Goal: Task Accomplishment & Management: Manage account settings

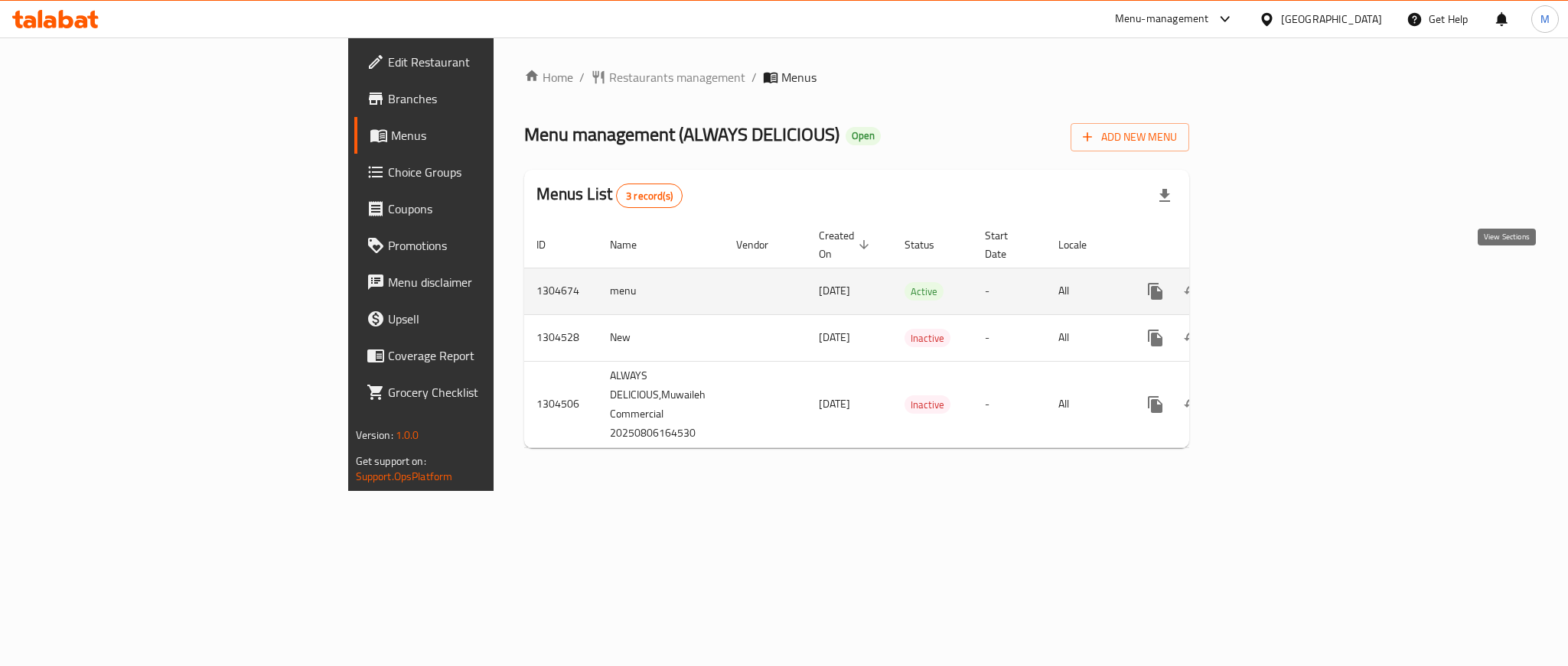
click at [1273, 284] on icon "enhanced table" at bounding box center [1266, 291] width 14 height 14
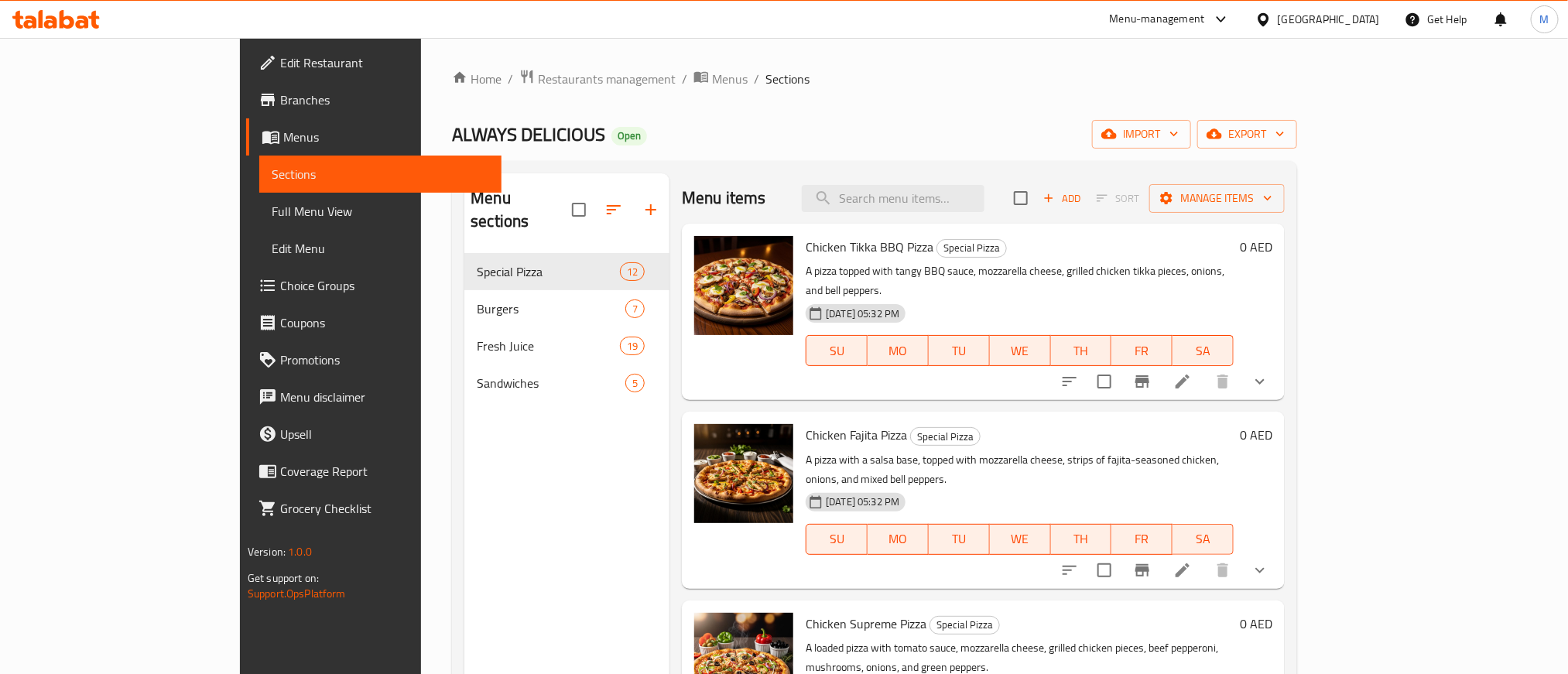
click at [271, 216] on span "Full Menu View" at bounding box center [380, 211] width 217 height 19
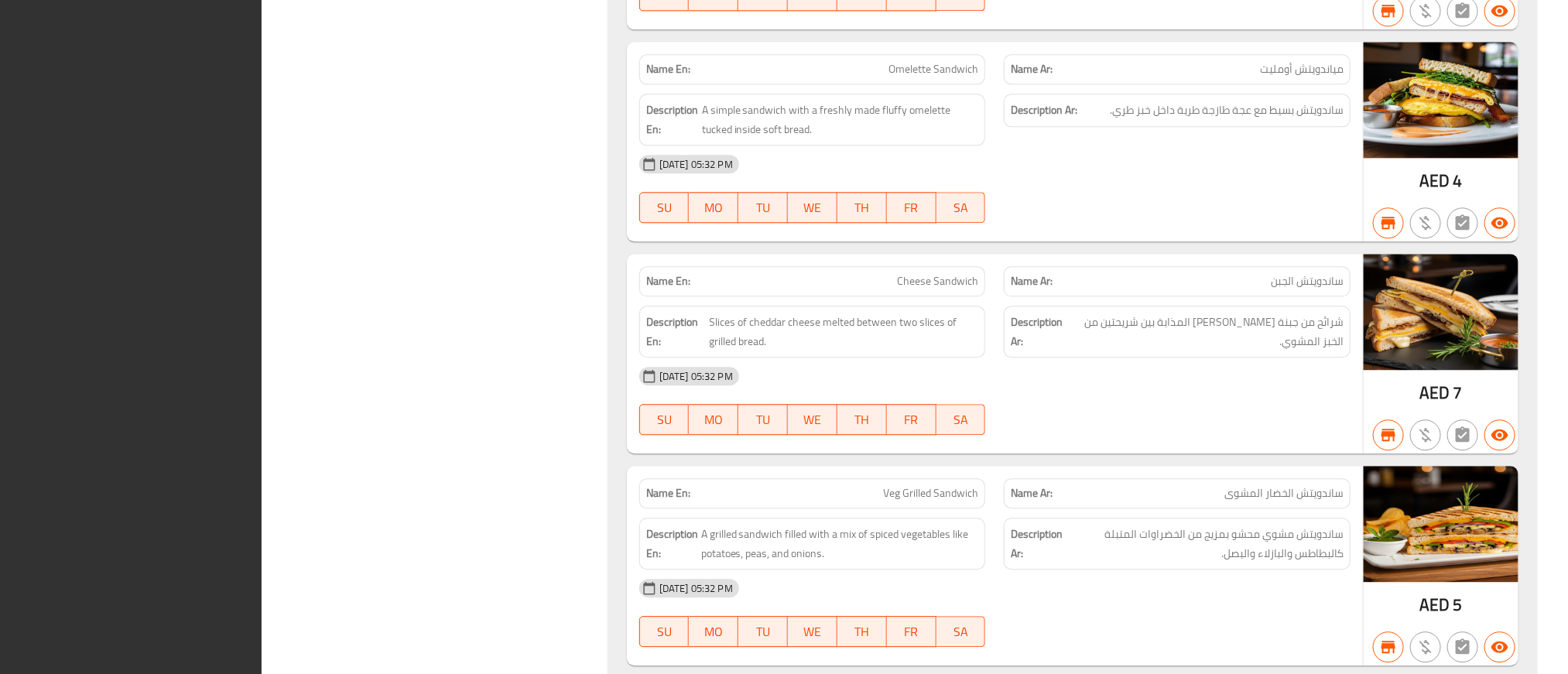
scroll to position [11733, 0]
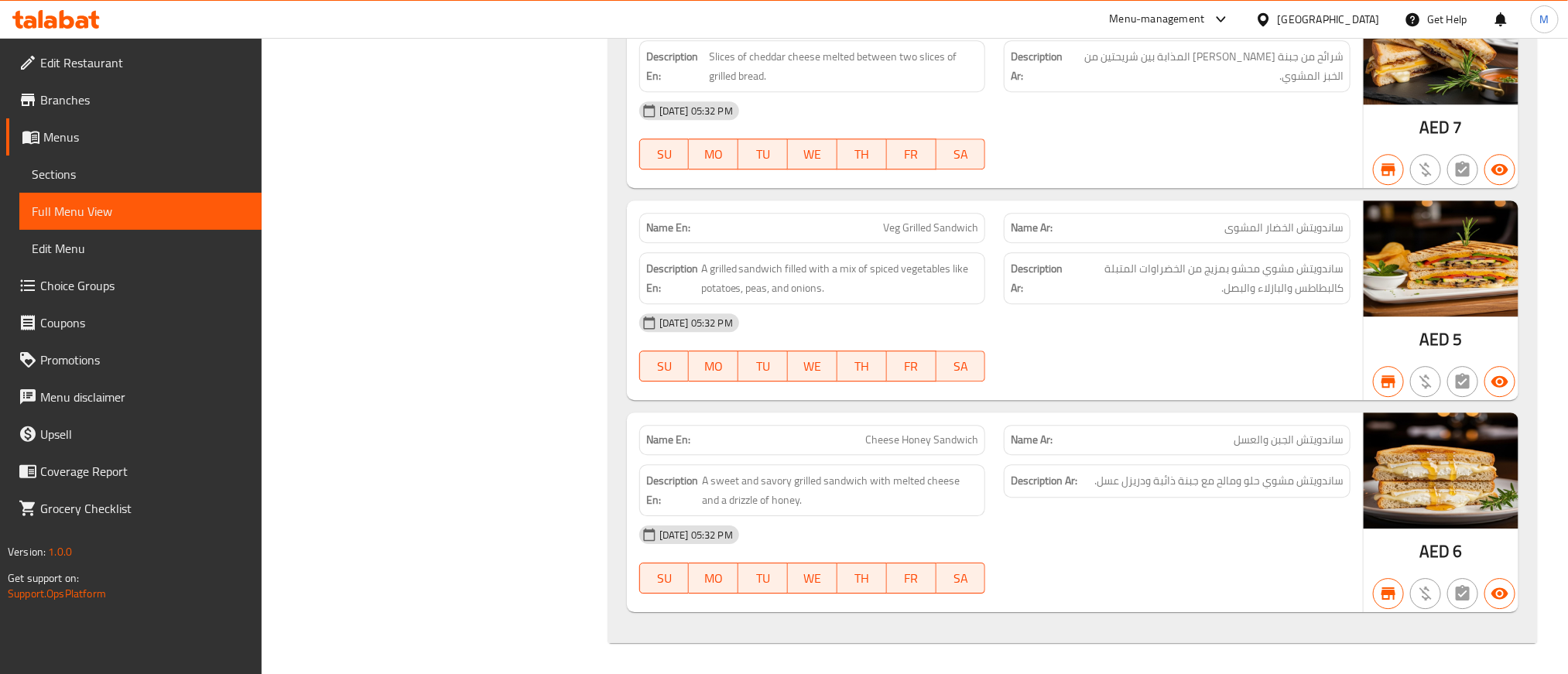
click at [91, 170] on span "Sections" at bounding box center [140, 174] width 217 height 19
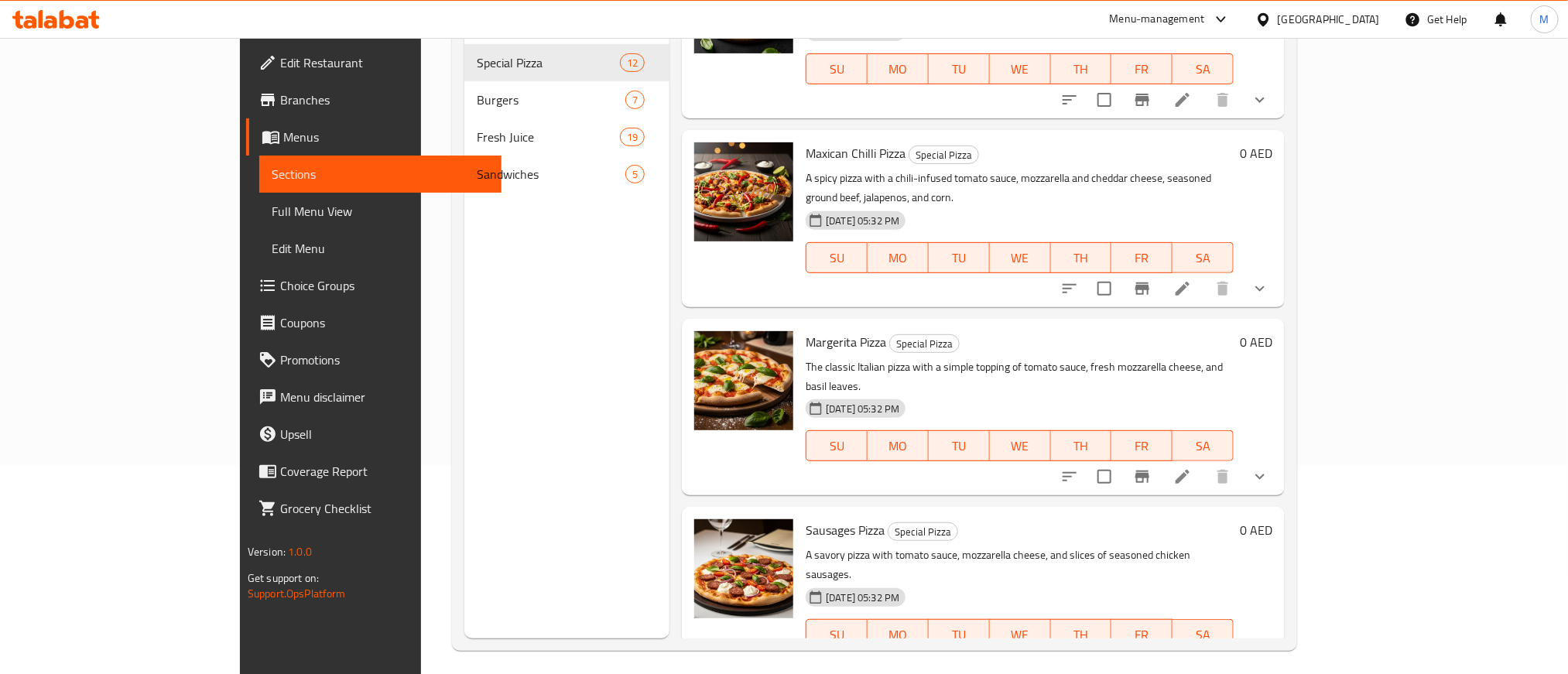
scroll to position [216, 0]
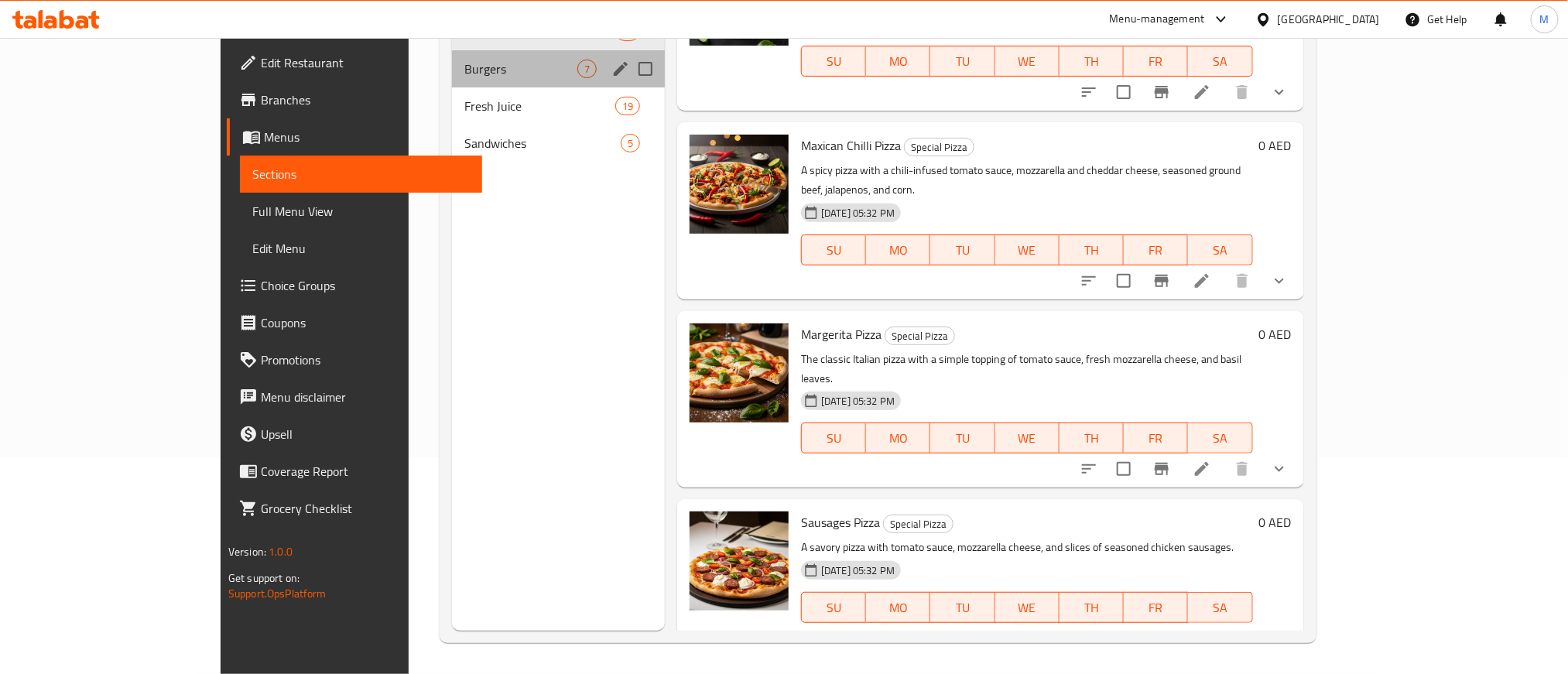
click at [483, 54] on div "Burgers 7" at bounding box center [558, 69] width 213 height 37
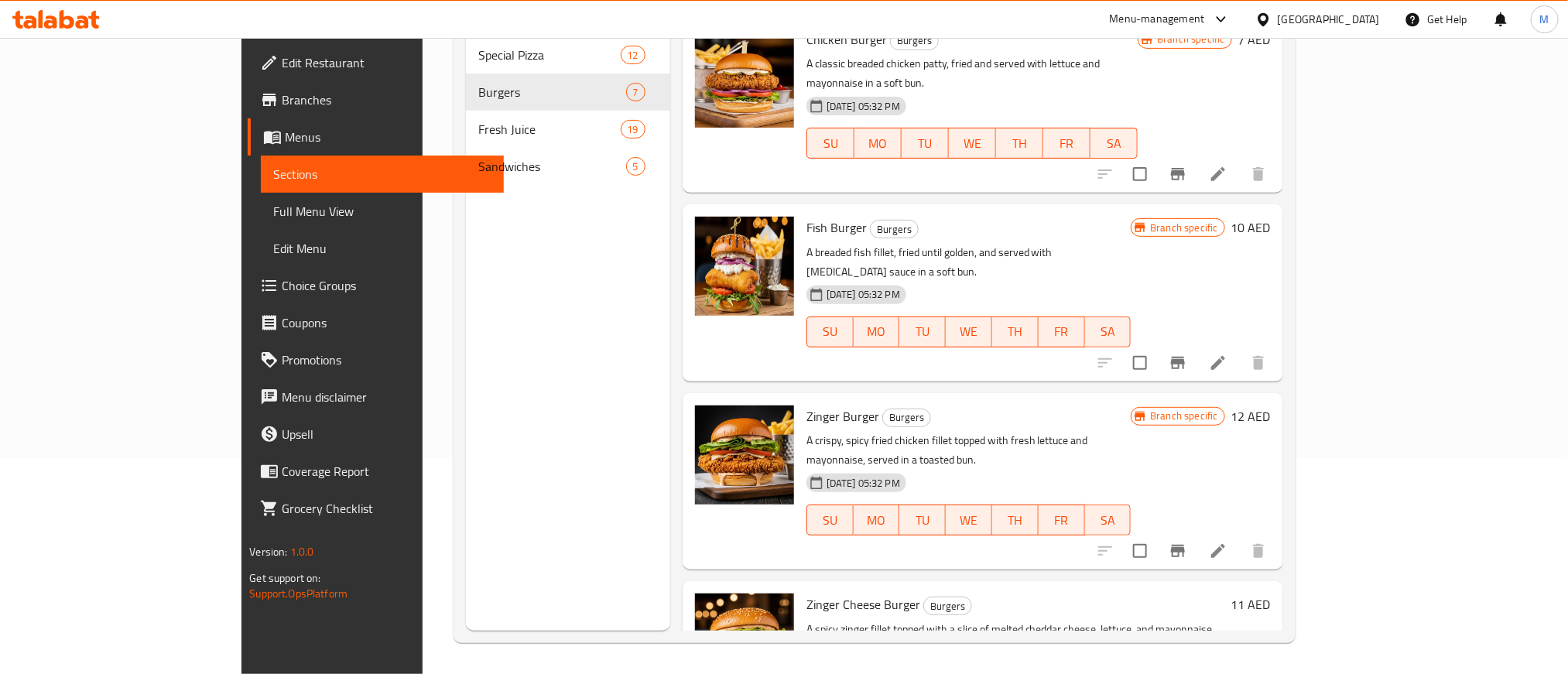
scroll to position [546, 0]
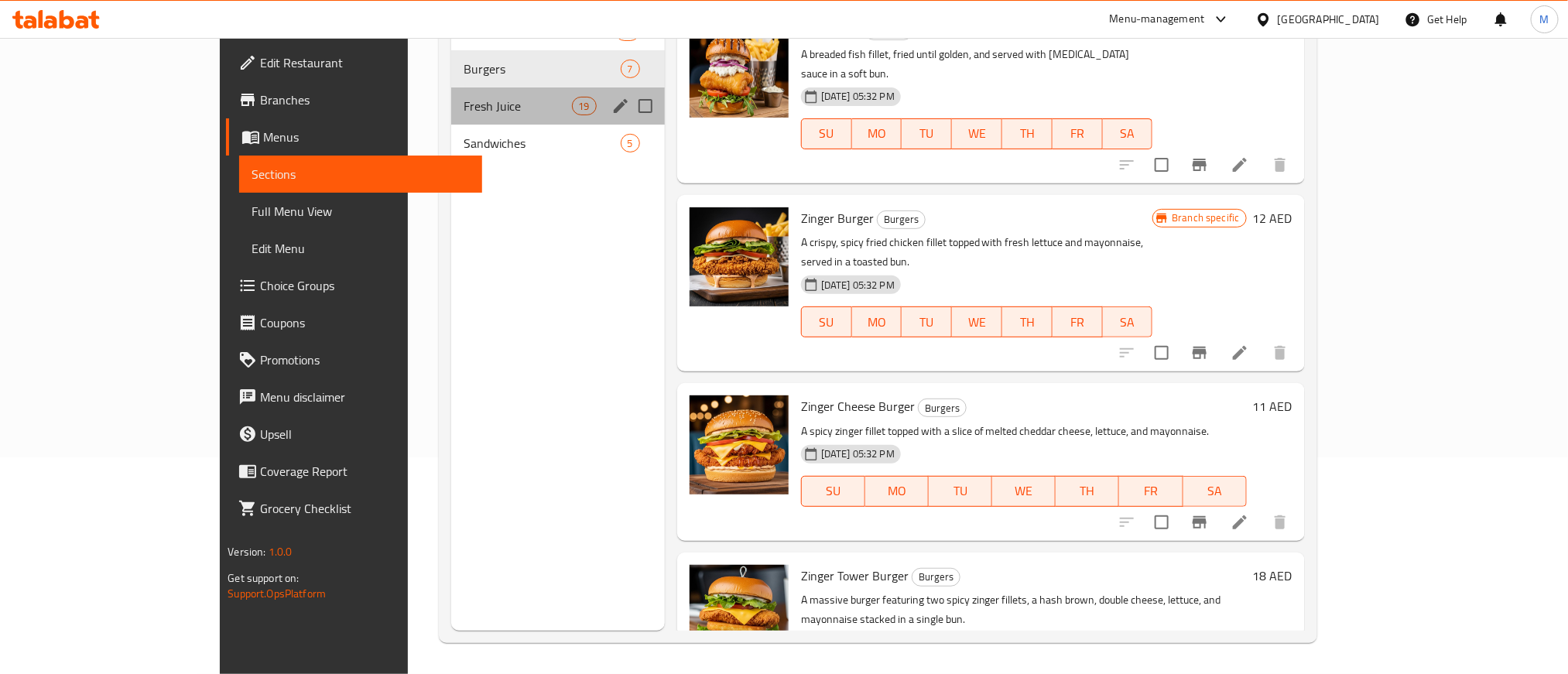
click at [451, 118] on div "Fresh Juice 19" at bounding box center [557, 106] width 214 height 37
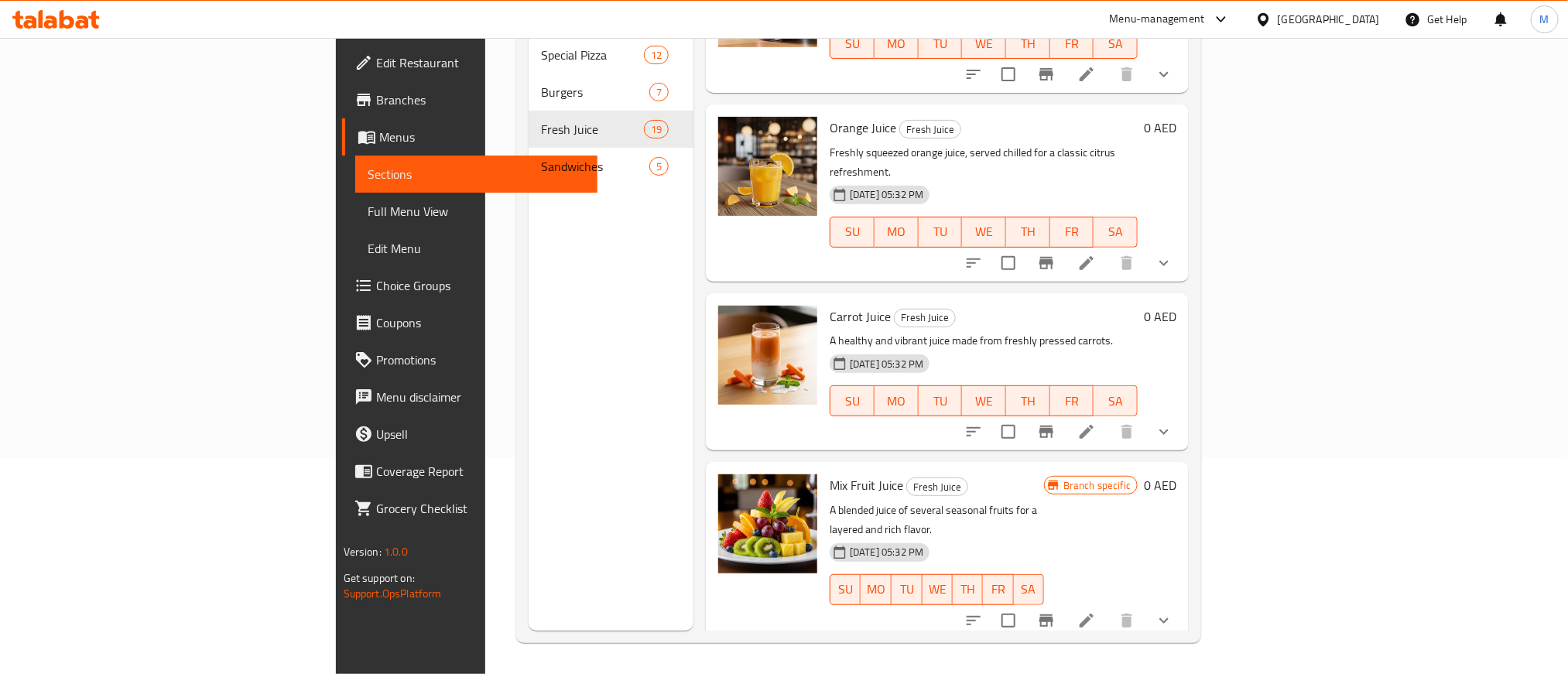
scroll to position [895, 0]
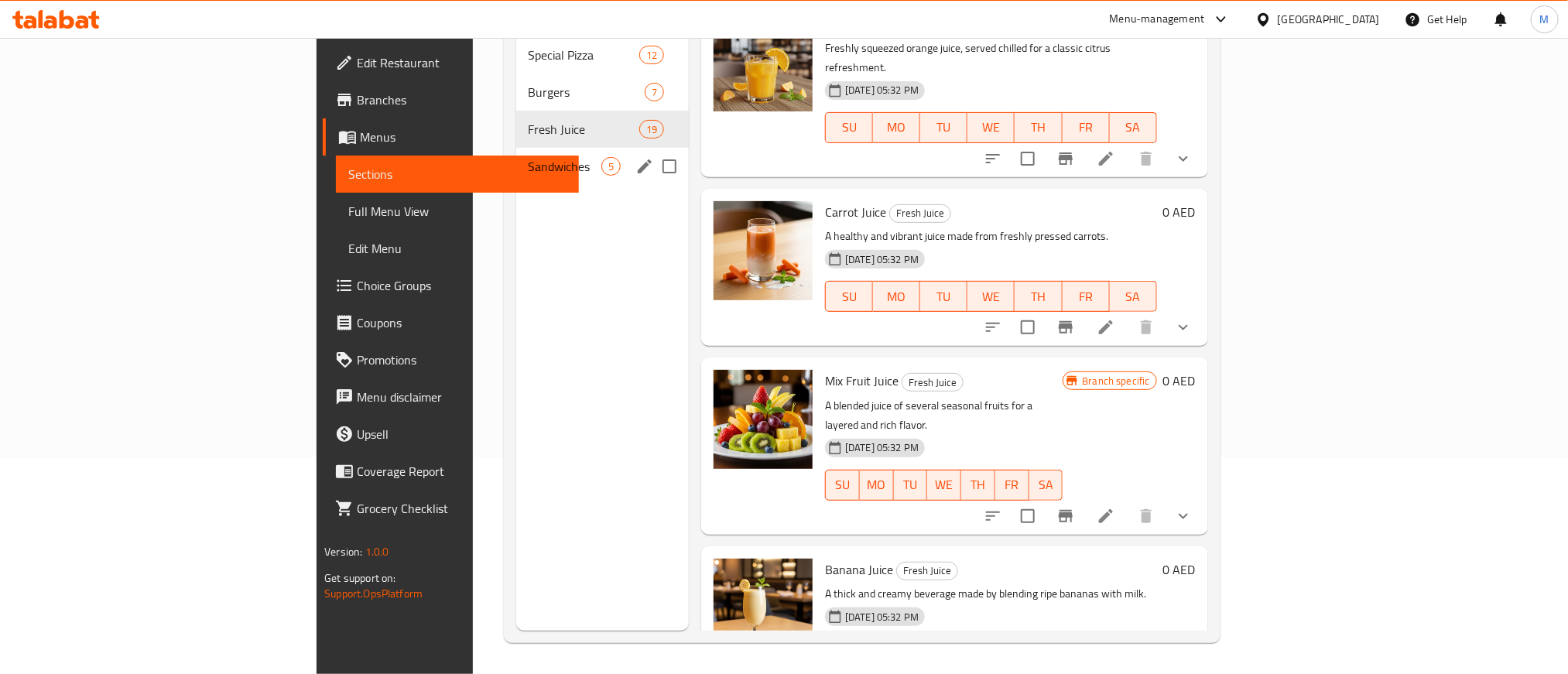
click at [529, 157] on span "Sandwiches" at bounding box center [565, 167] width 73 height 19
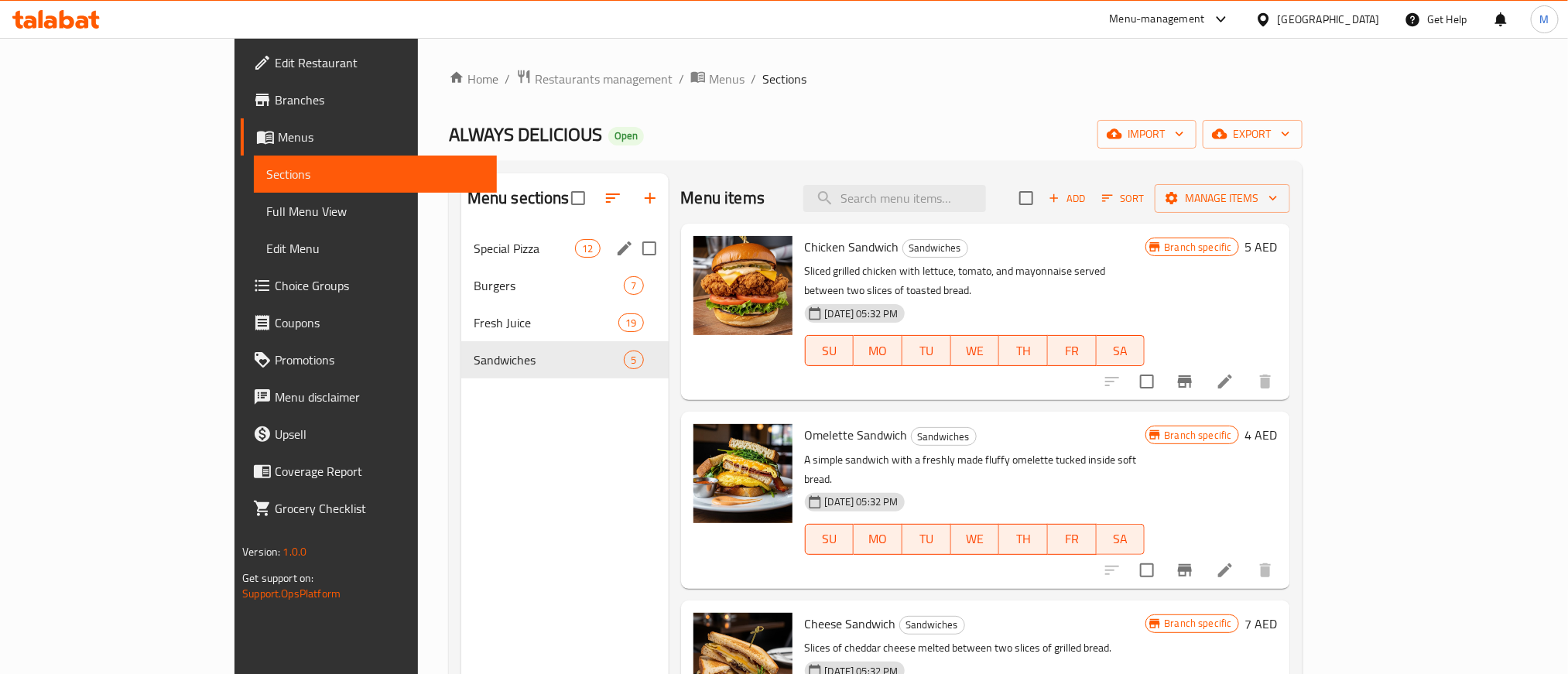
click at [461, 258] on div "Special Pizza 12" at bounding box center [565, 248] width 208 height 37
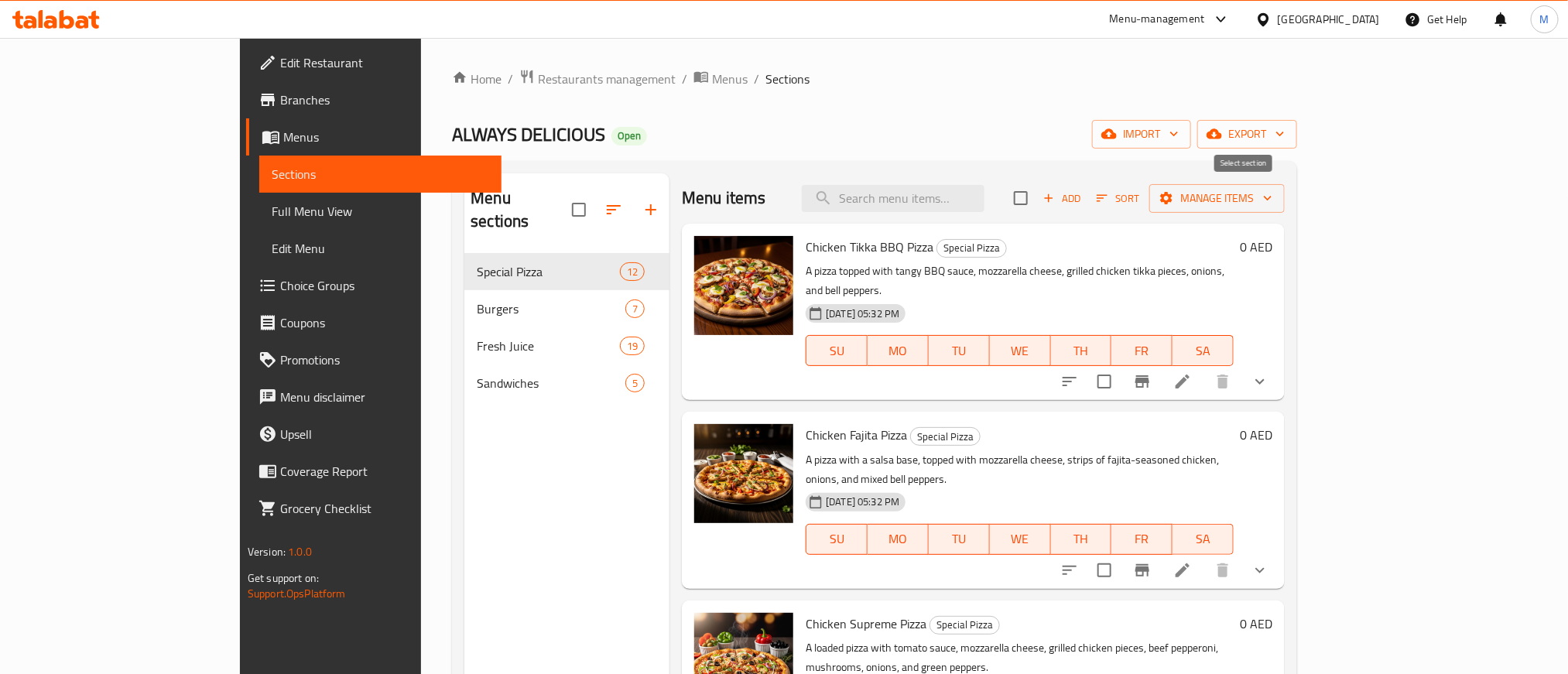
click at [1037, 203] on input "checkbox" at bounding box center [1021, 198] width 33 height 33
checkbox input "true"
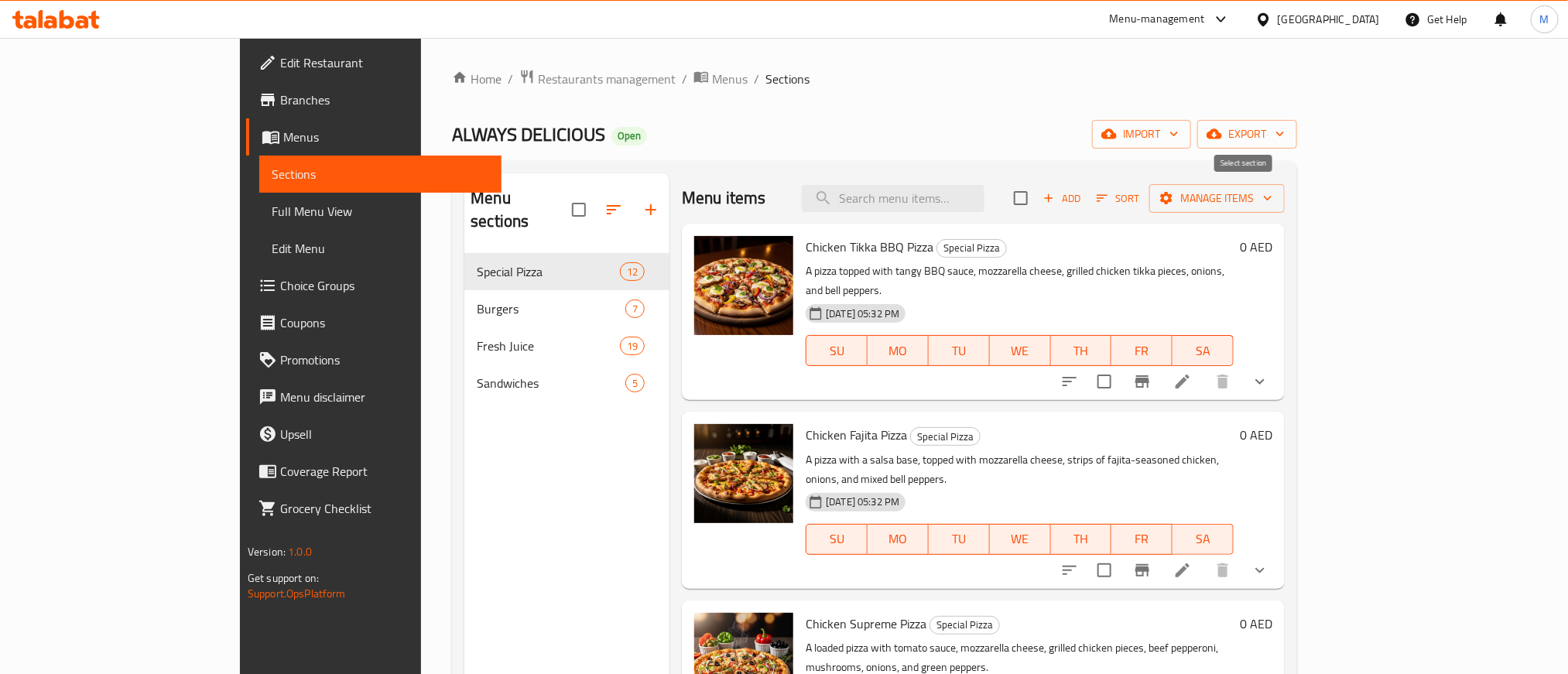
checkbox input "true"
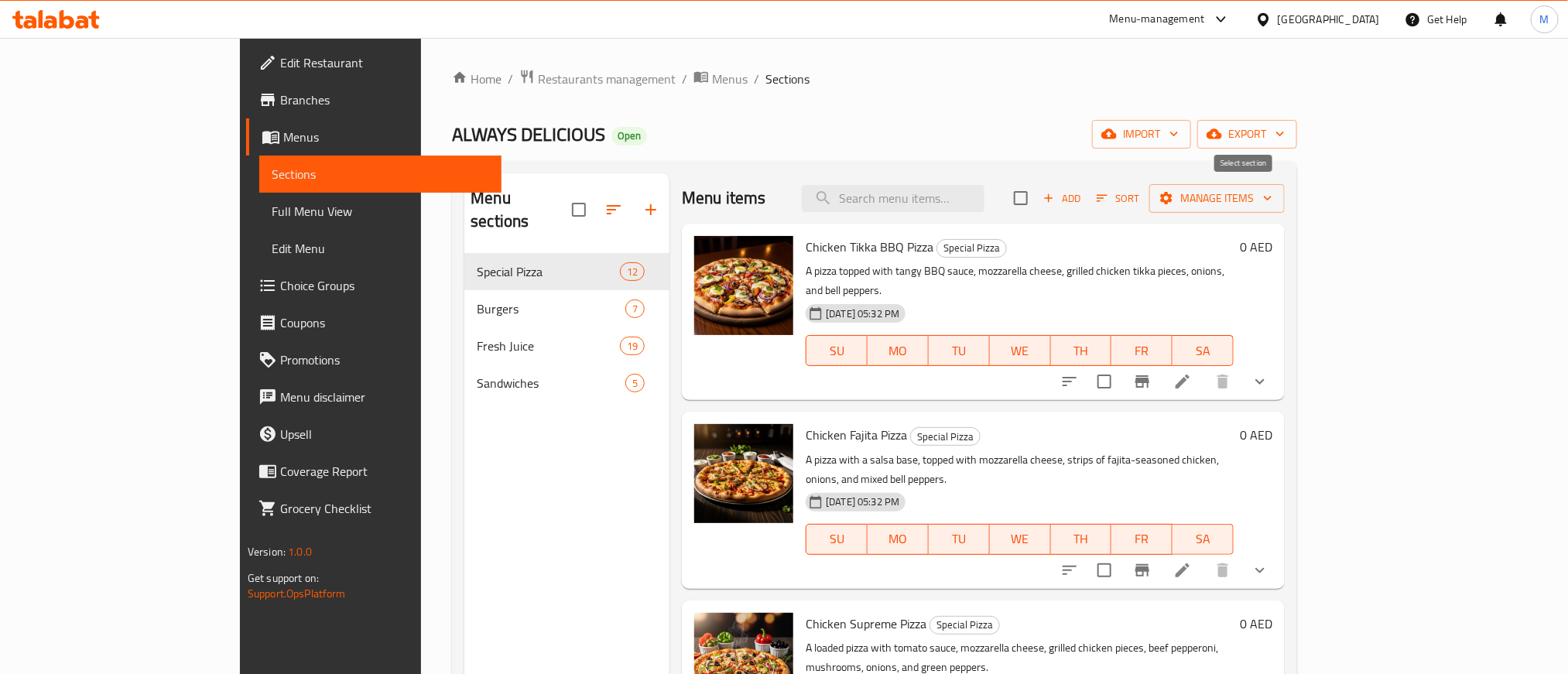
checkbox input "true"
click at [1273, 189] on span "Manage items" at bounding box center [1217, 198] width 111 height 20
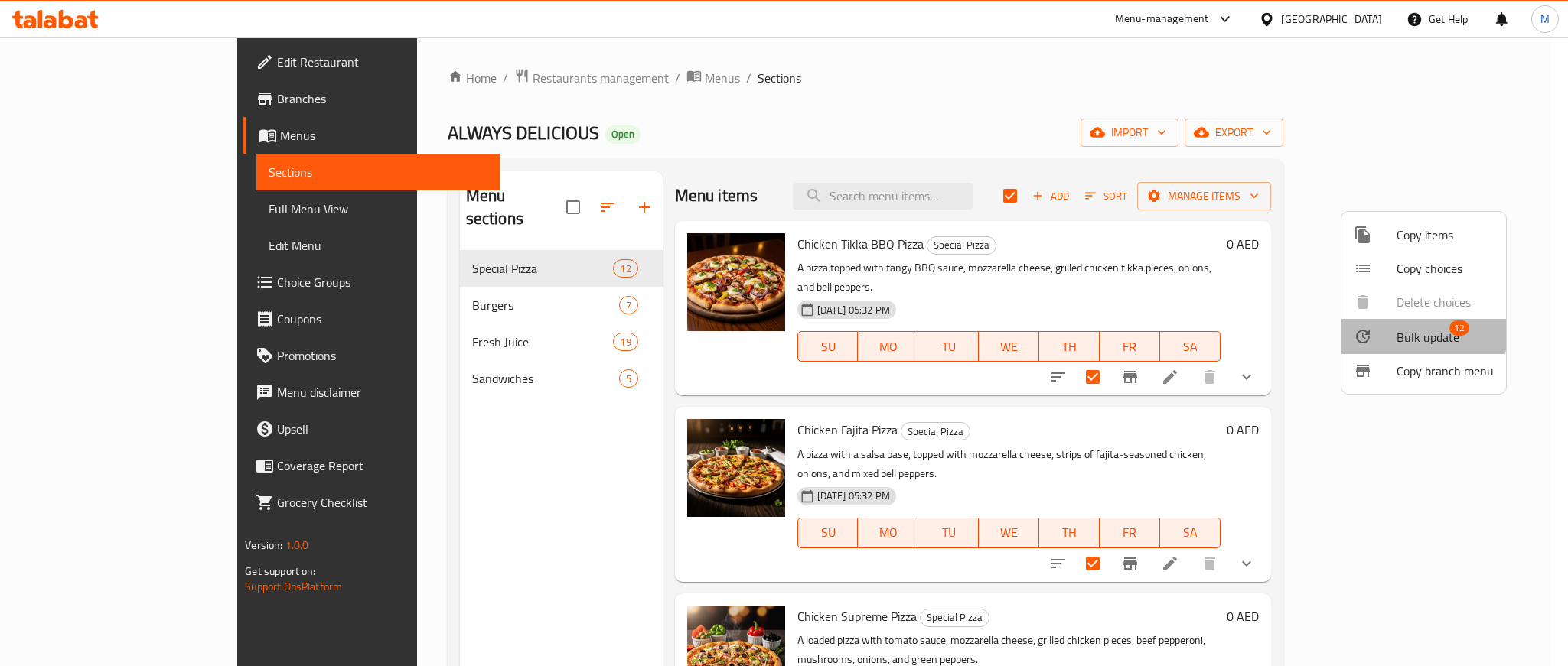
click at [1407, 333] on span "Bulk update" at bounding box center [1428, 338] width 63 height 19
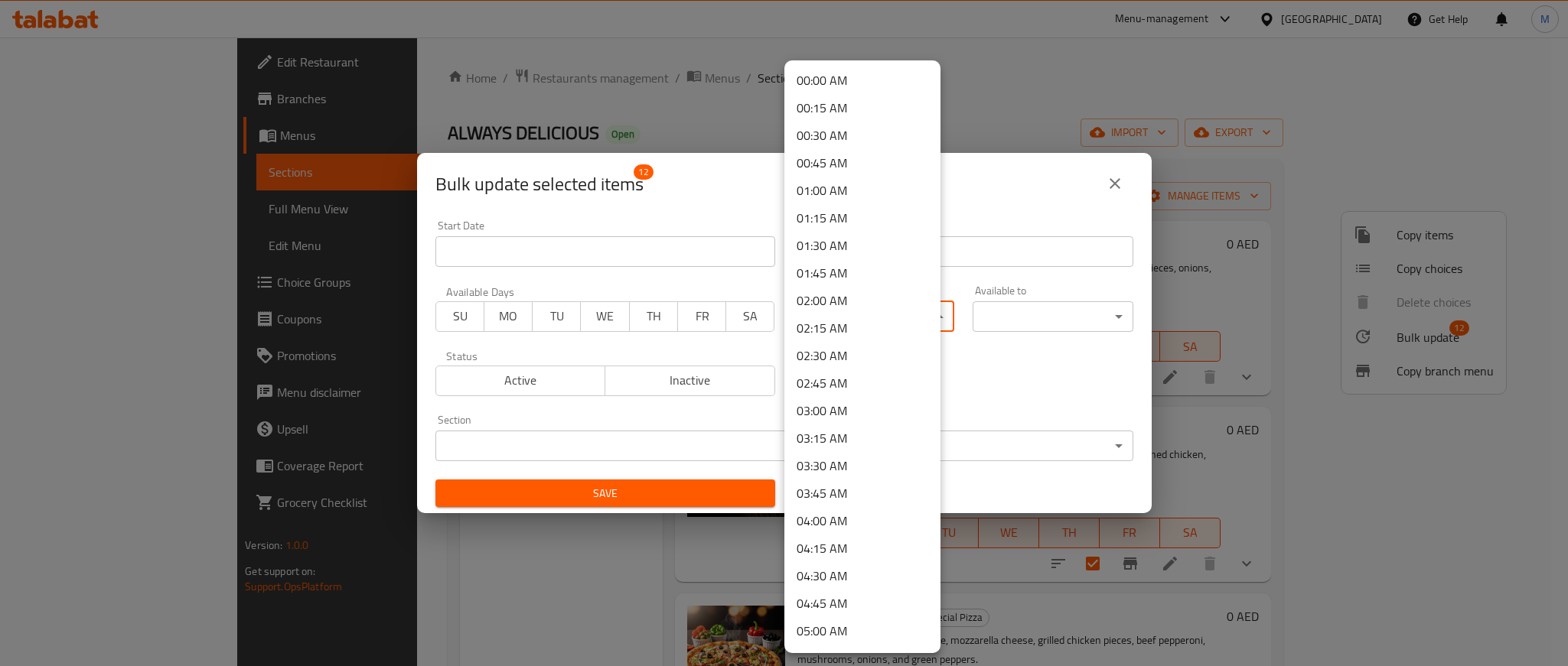
click at [913, 313] on body "​ Menu-management [GEOGRAPHIC_DATA] Get Help M Edit Restaurant Branches Menus S…" at bounding box center [784, 351] width 1568 height 629
click at [845, 423] on li "10:30 AM" at bounding box center [863, 434] width 156 height 27
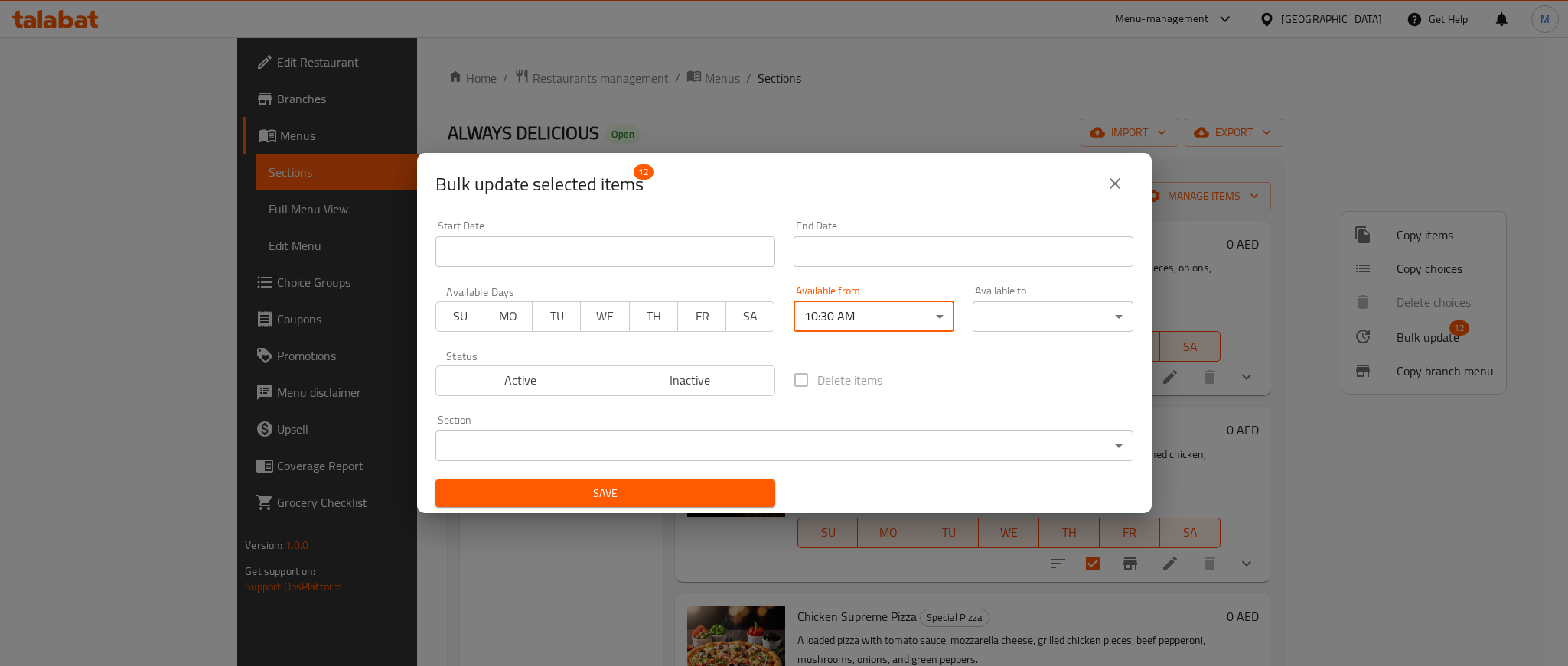
click at [953, 372] on div "Delete items" at bounding box center [964, 379] width 358 height 50
click at [1047, 315] on body "​ Menu-management [GEOGRAPHIC_DATA] Get Help M Edit Restaurant Branches Menus S…" at bounding box center [784, 351] width 1568 height 629
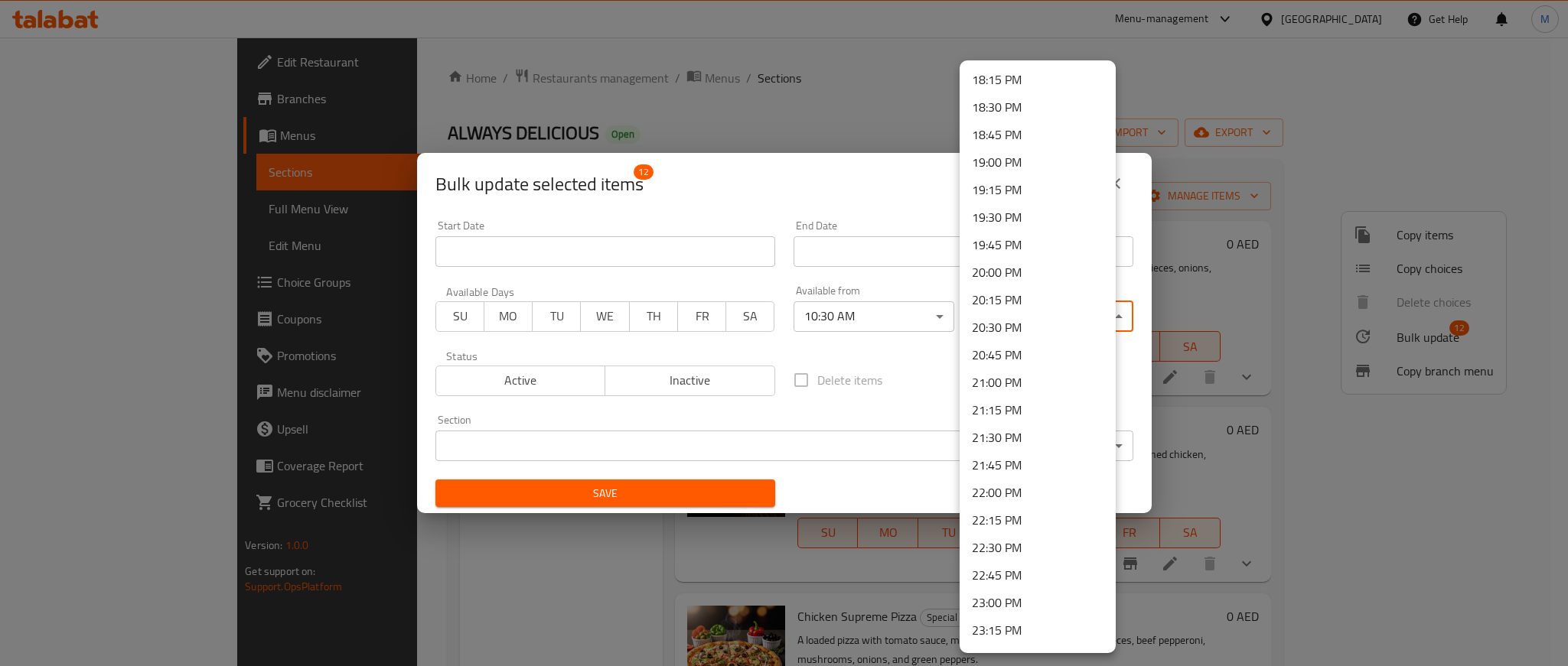
scroll to position [2088, 0]
click at [1022, 633] on li "23:59 PM" at bounding box center [1037, 635] width 156 height 27
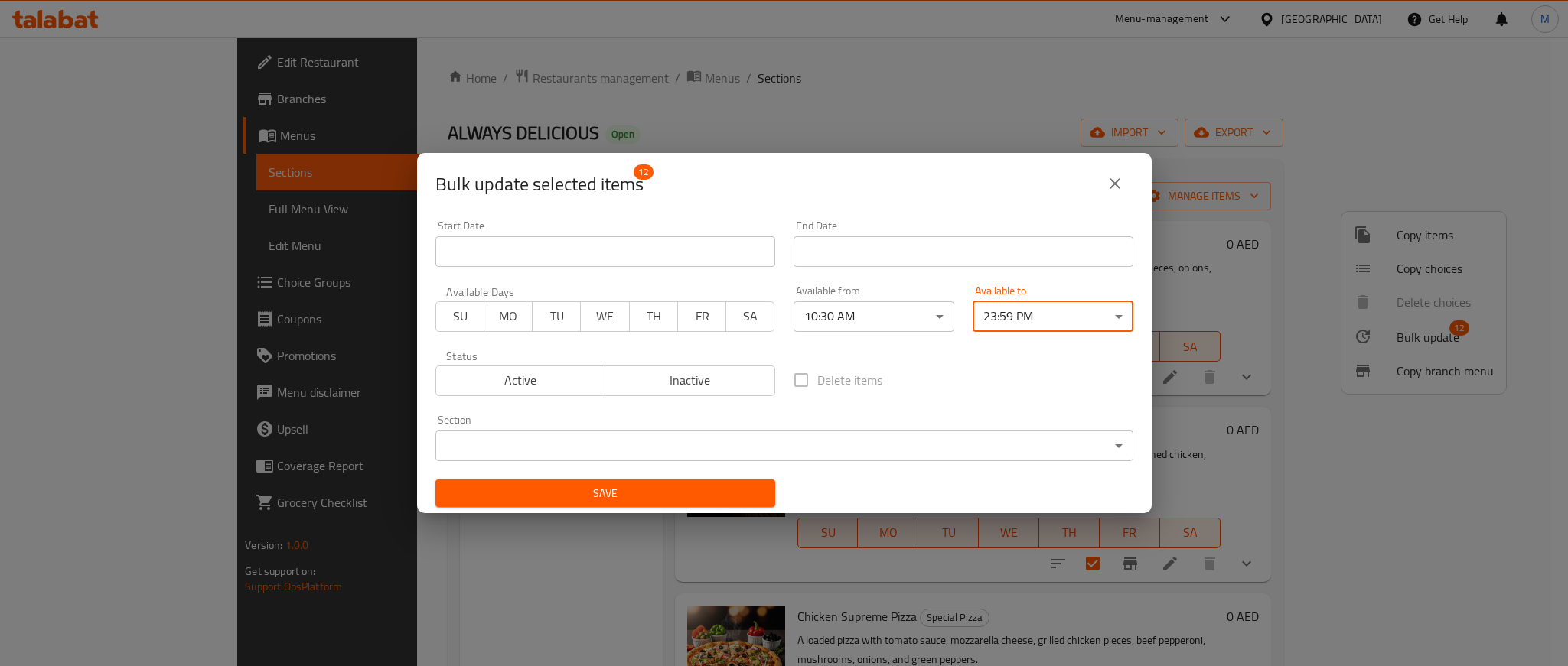
click at [924, 379] on div "Delete items" at bounding box center [964, 379] width 358 height 50
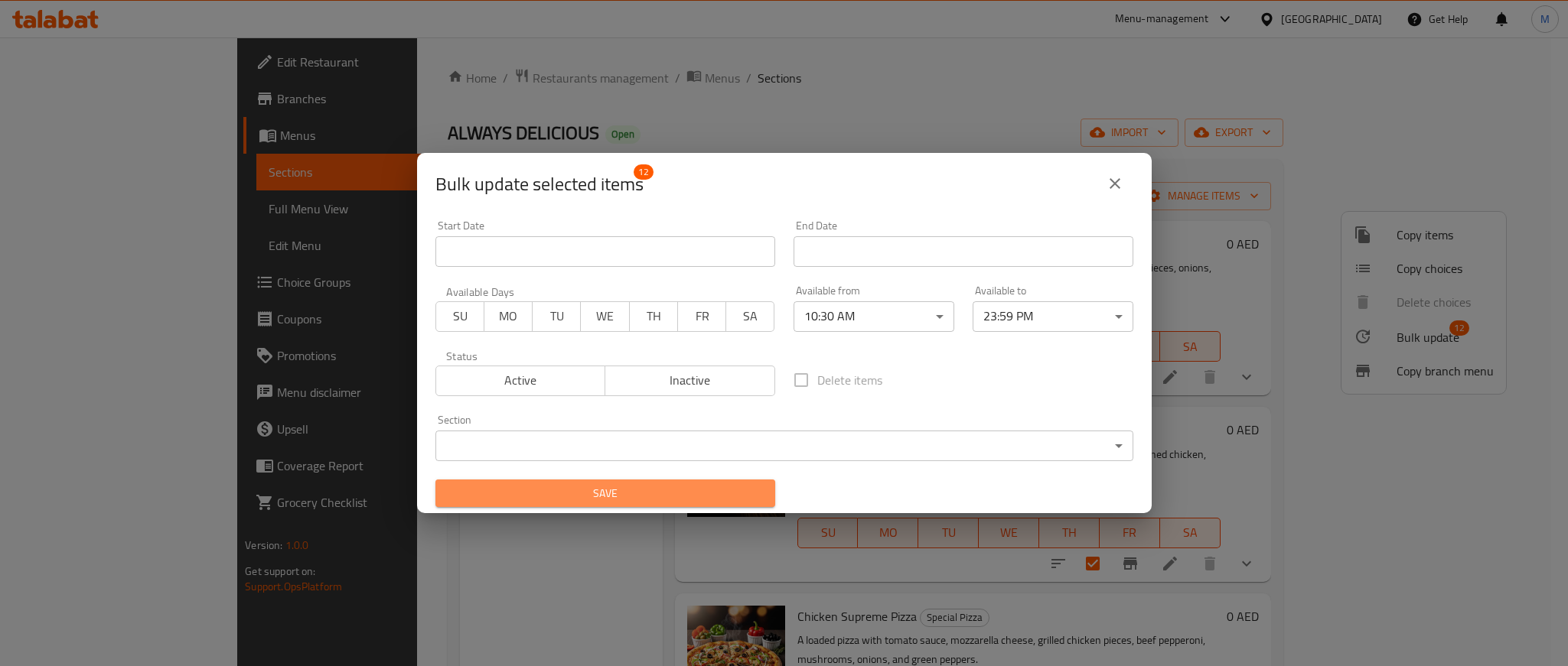
click at [715, 491] on span "Save" at bounding box center [604, 493] width 315 height 20
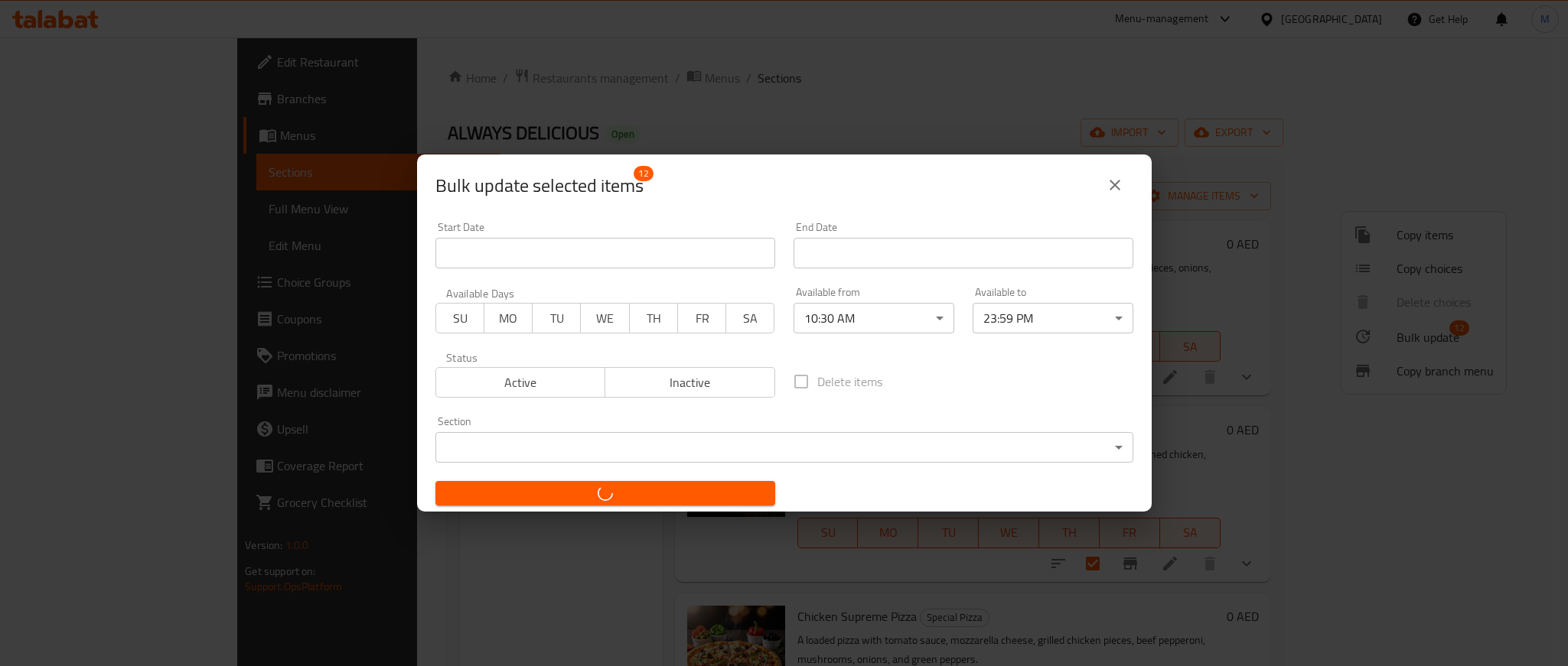
checkbox input "false"
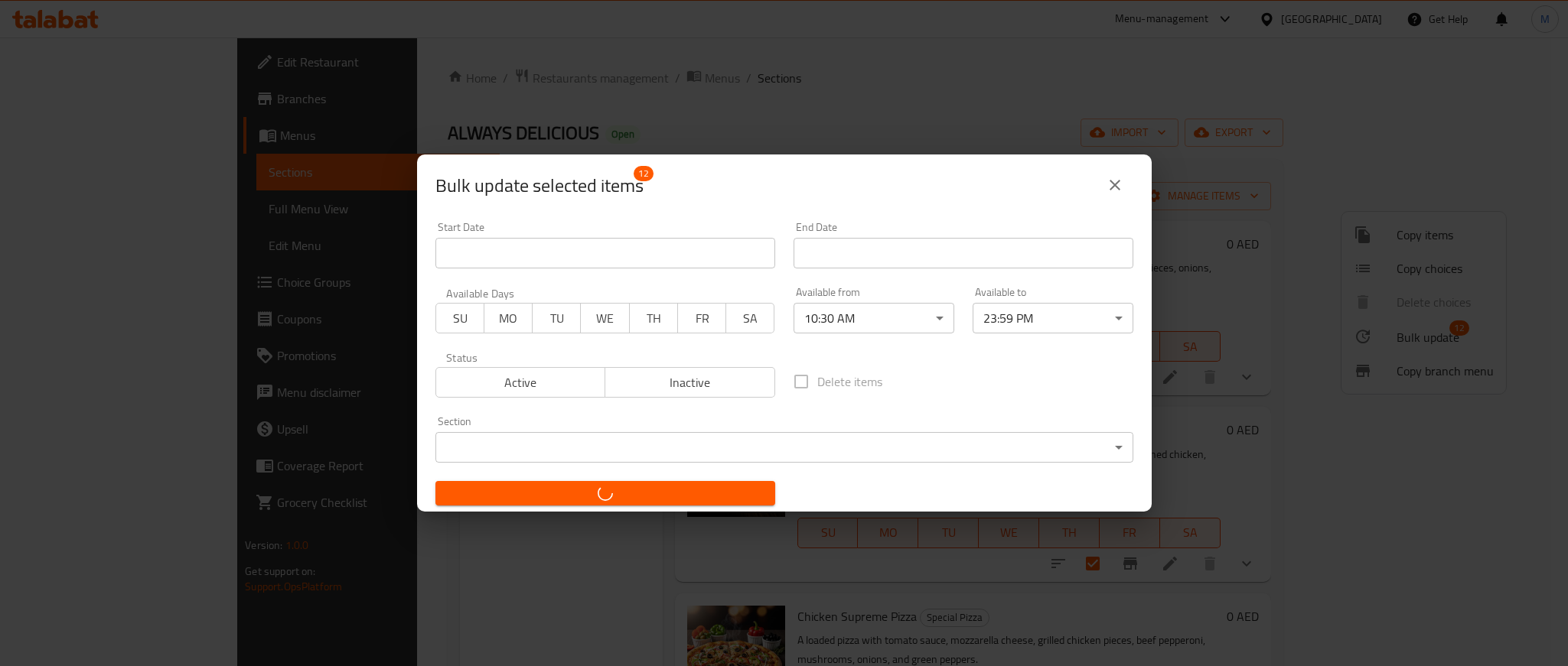
checkbox input "false"
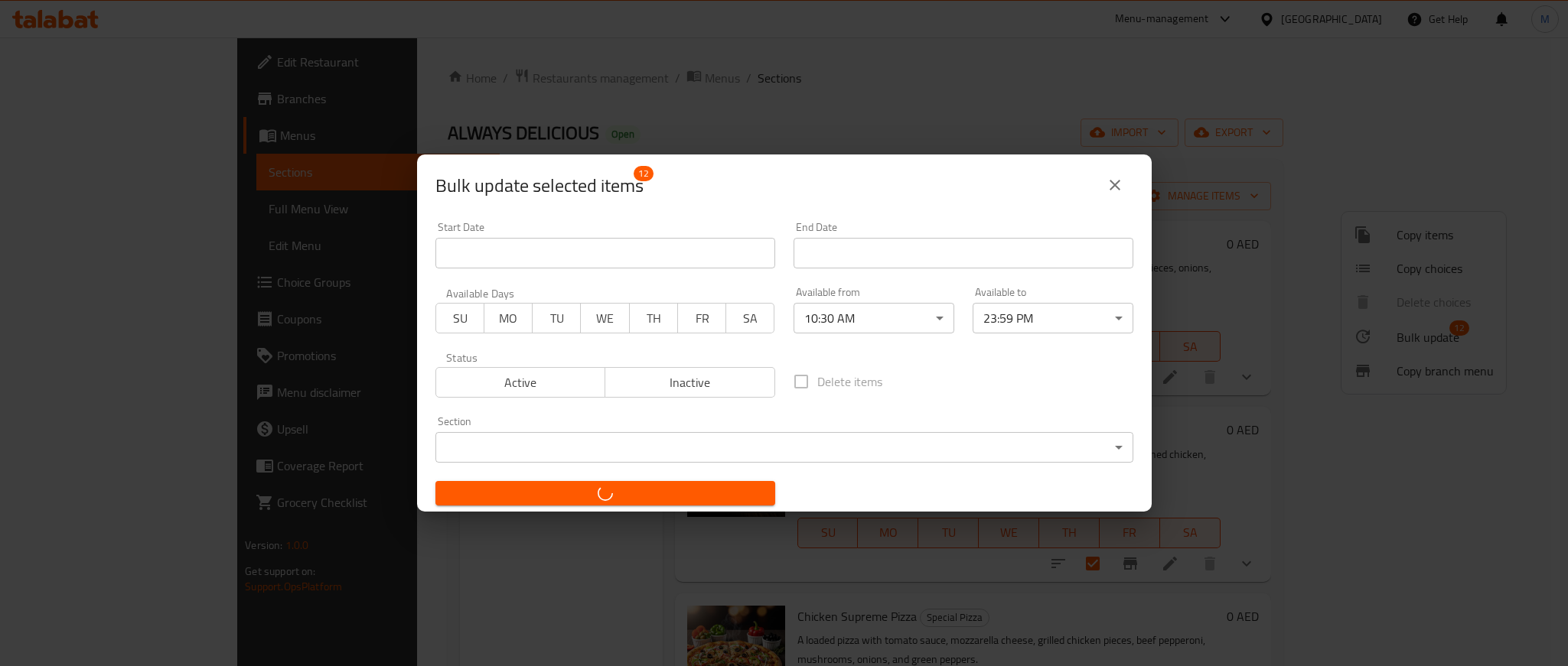
checkbox input "false"
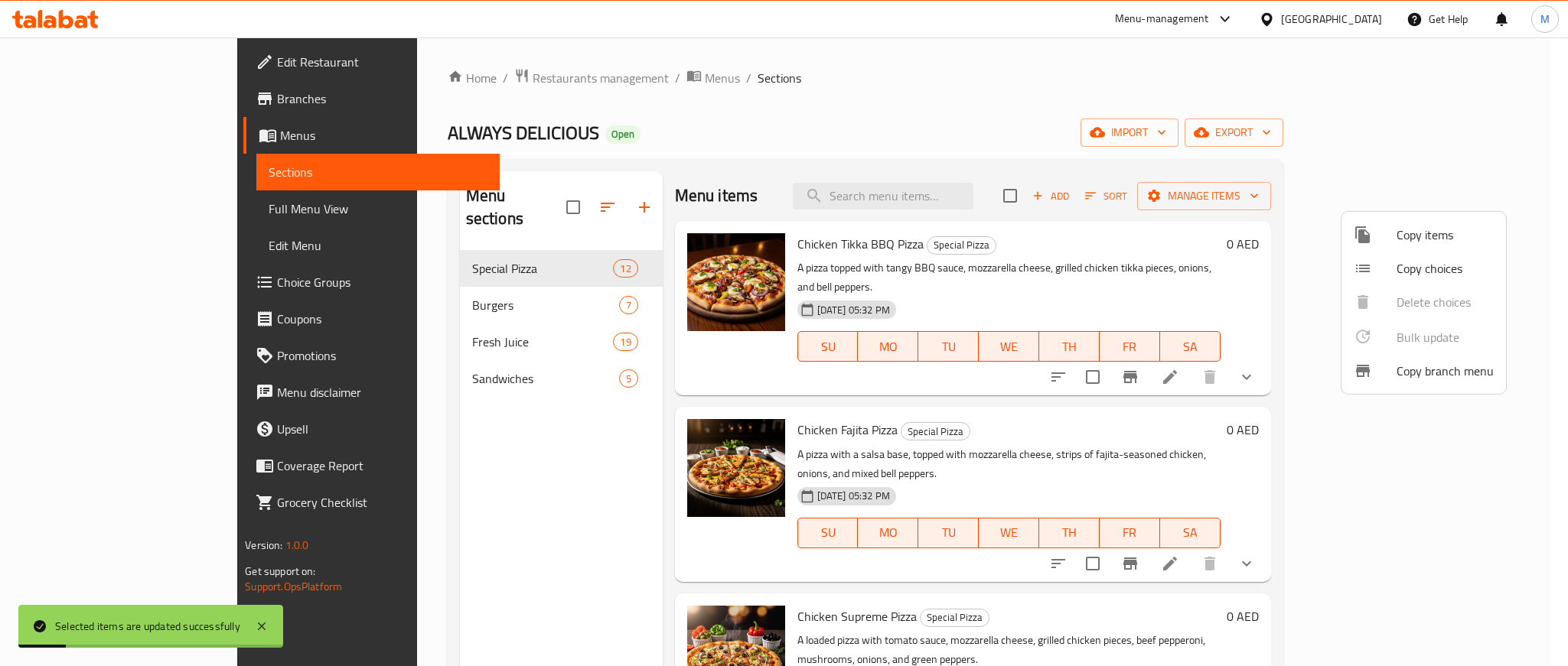
click at [94, 205] on div at bounding box center [784, 333] width 1568 height 666
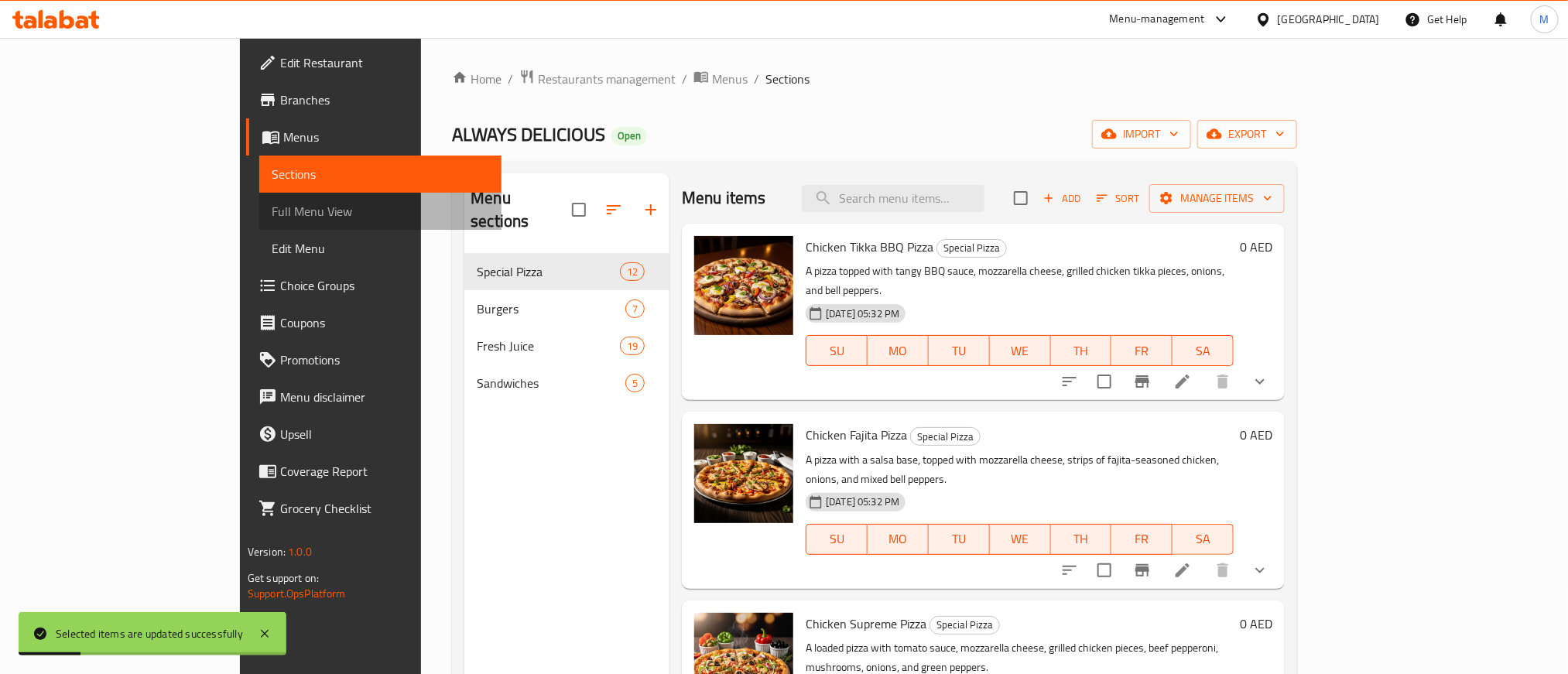
click at [271, 214] on span "Full Menu View" at bounding box center [380, 211] width 217 height 19
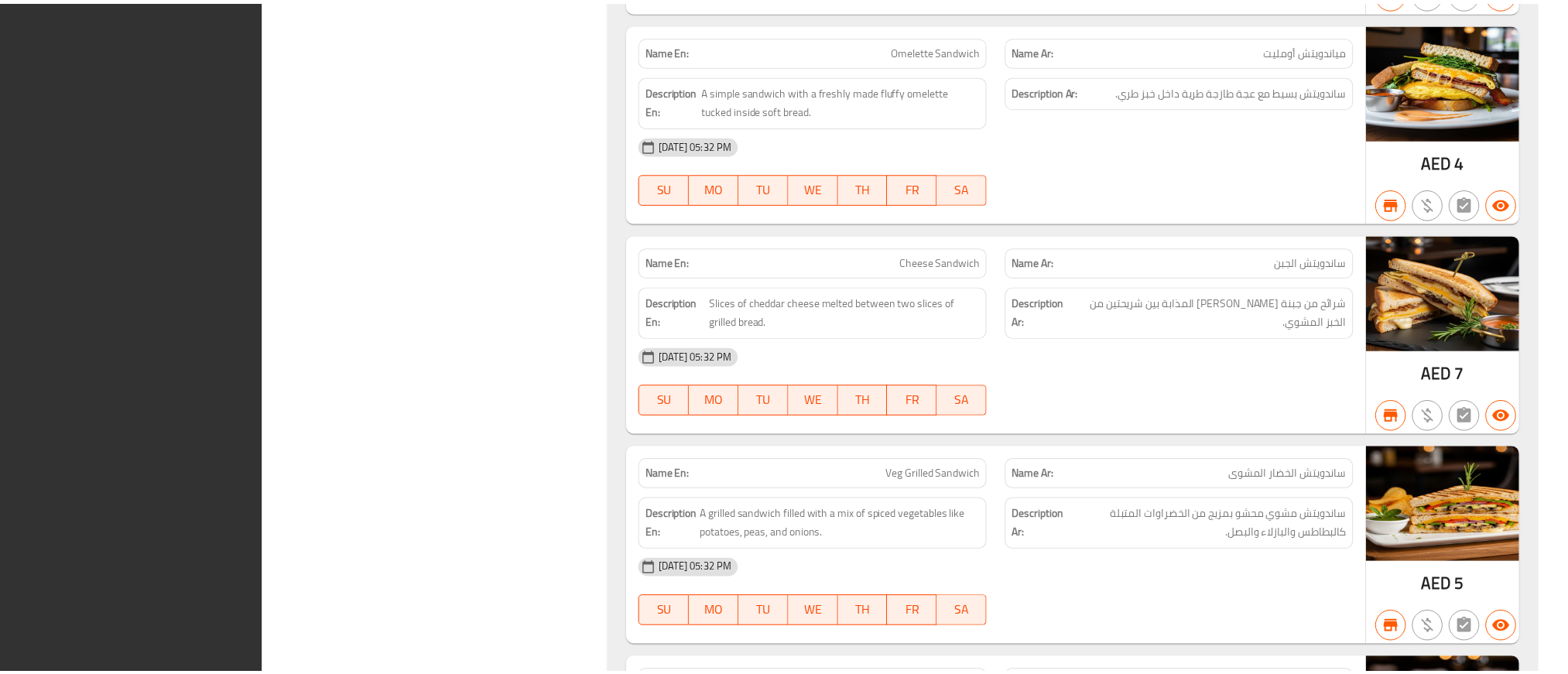
scroll to position [11696, 0]
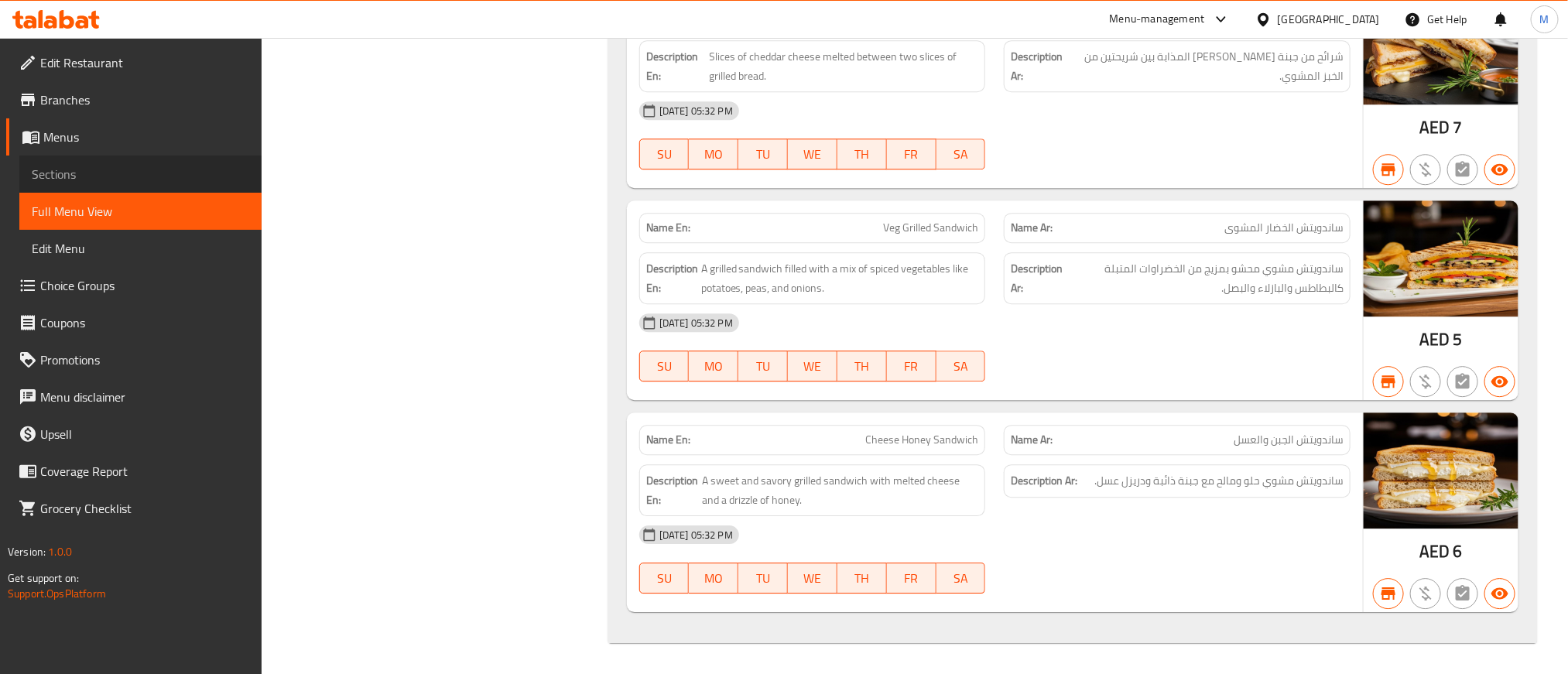
click at [89, 155] on link "Sections" at bounding box center [141, 173] width 242 height 37
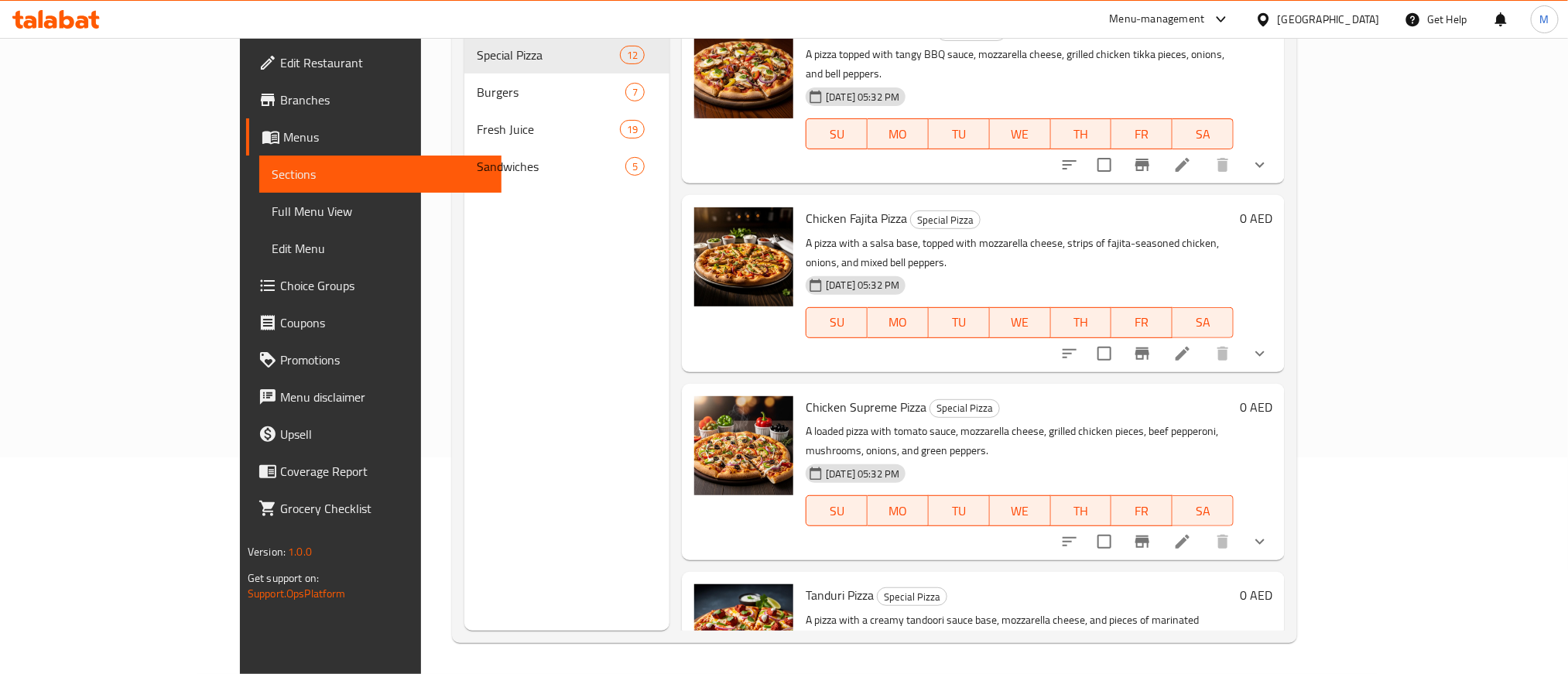
click at [77, 20] on icon at bounding box center [56, 20] width 88 height 19
